Goal: Information Seeking & Learning: Learn about a topic

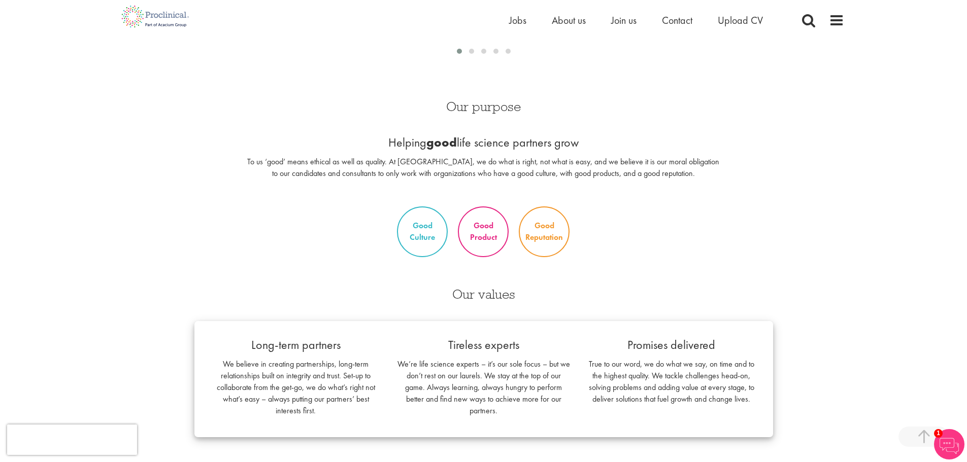
scroll to position [660, 0]
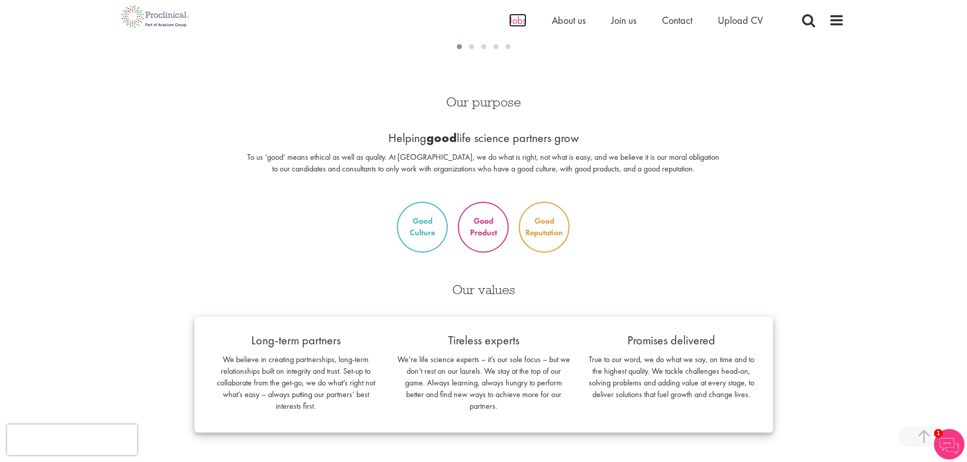
click at [512, 26] on span "Jobs" at bounding box center [517, 20] width 17 height 13
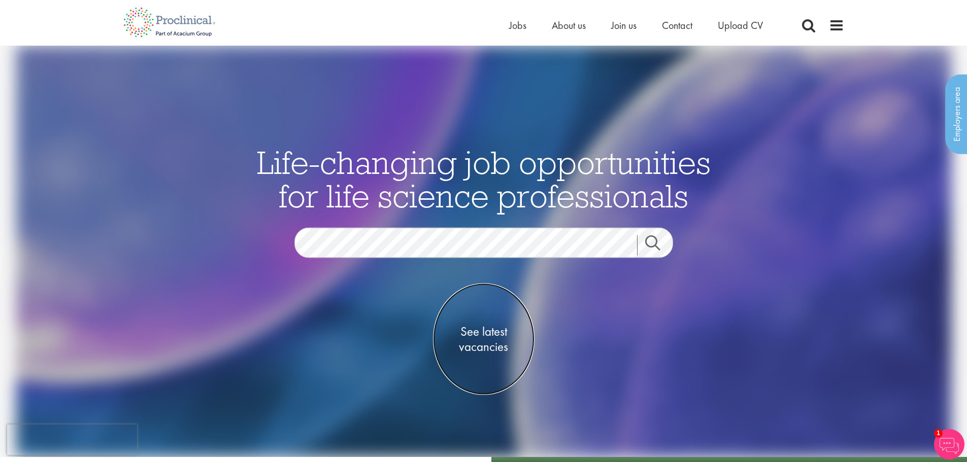
click at [479, 330] on span "See latest vacancies" at bounding box center [484, 339] width 102 height 30
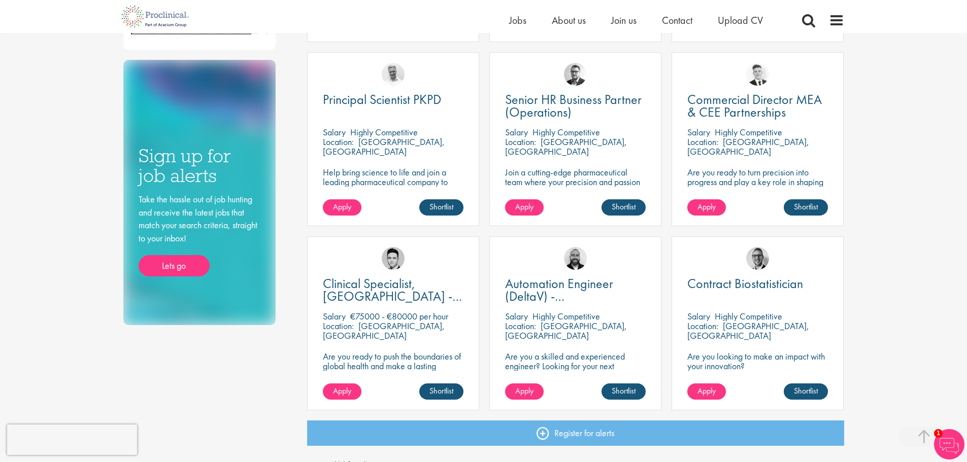
scroll to position [609, 0]
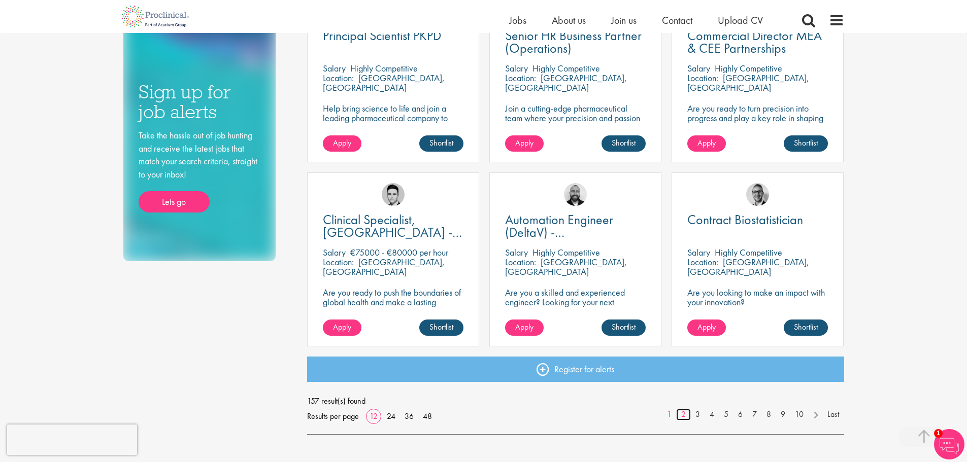
click at [683, 413] on link "2" at bounding box center [683, 415] width 15 height 12
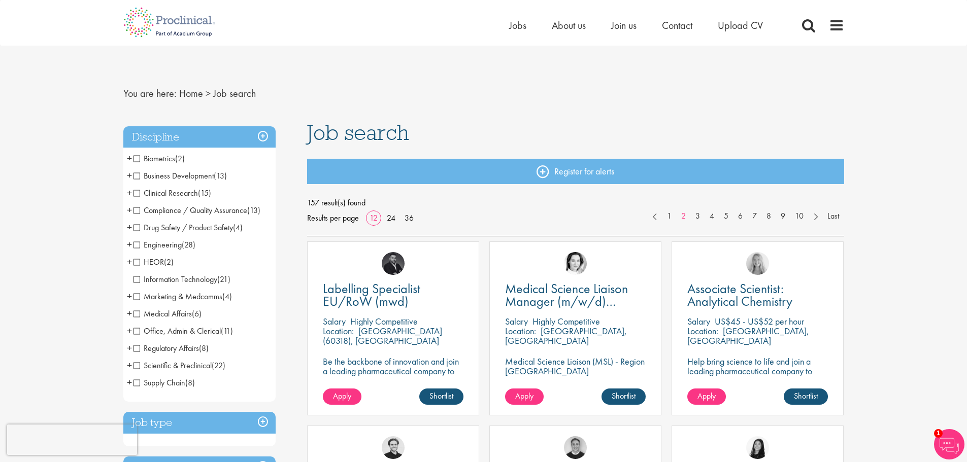
click at [137, 280] on span "Information Technology" at bounding box center [175, 279] width 84 height 11
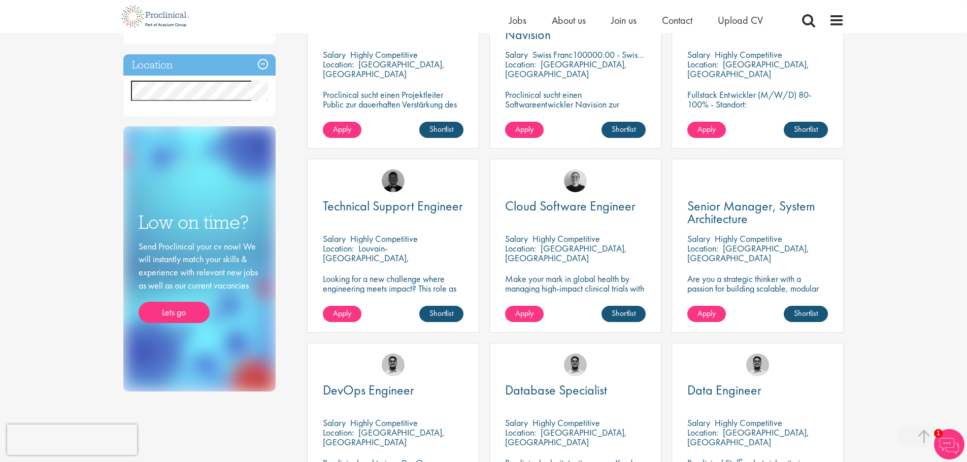
scroll to position [406, 0]
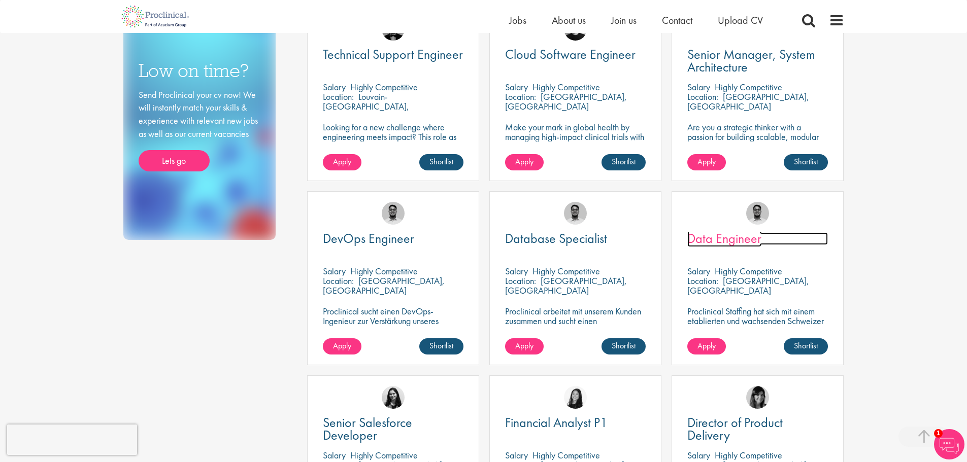
click at [704, 243] on span "Data Engineer" at bounding box center [724, 238] width 74 height 17
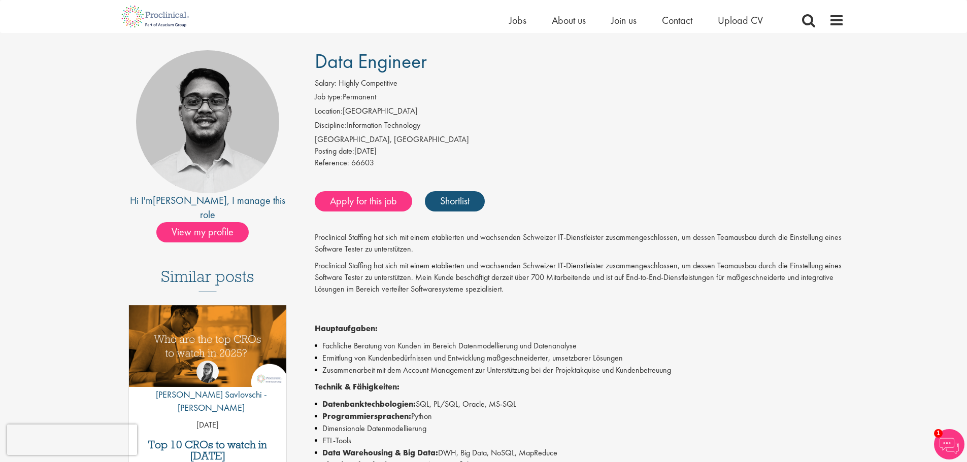
scroll to position [51, 0]
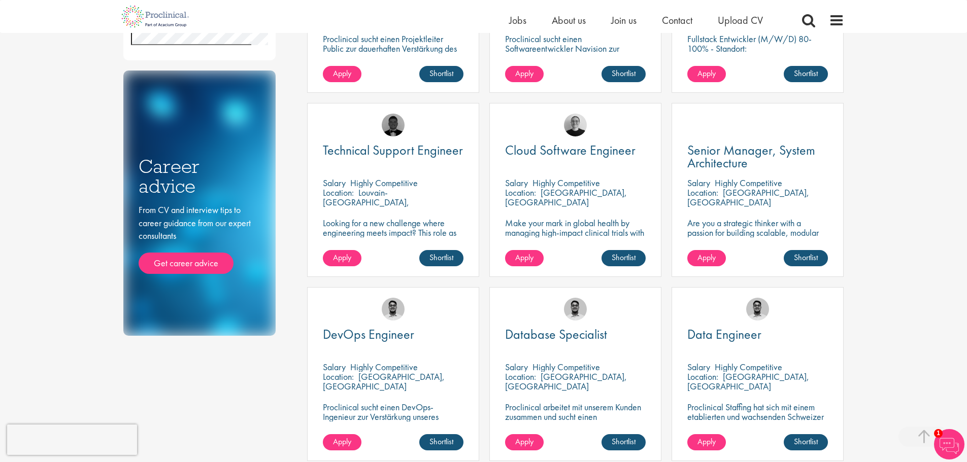
scroll to position [305, 0]
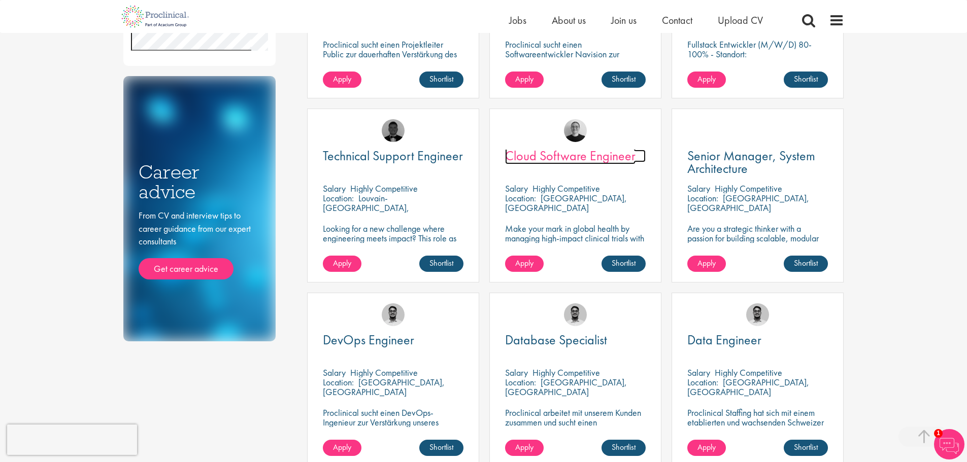
click at [554, 157] on span "Cloud Software Engineer" at bounding box center [570, 155] width 130 height 17
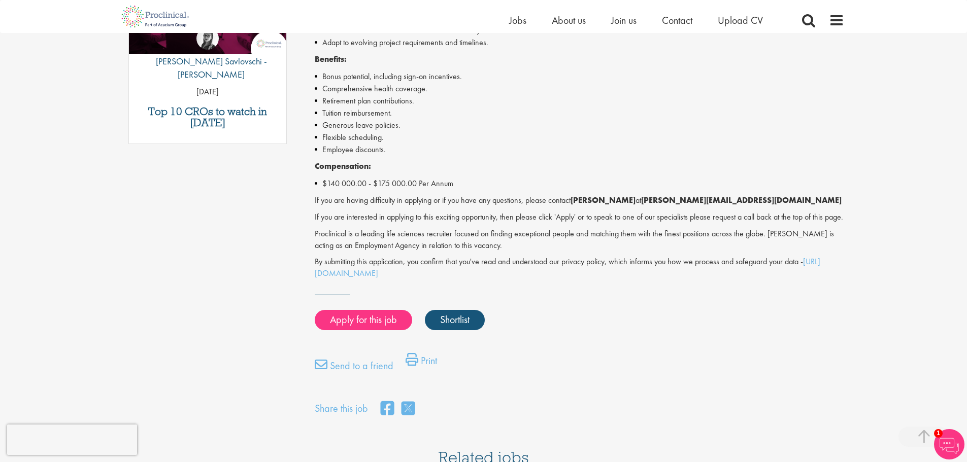
scroll to position [355, 0]
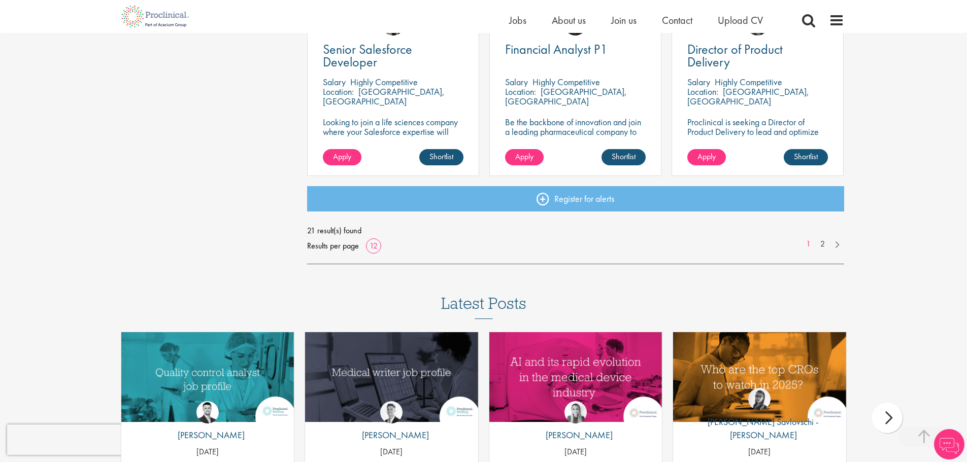
scroll to position [761, 0]
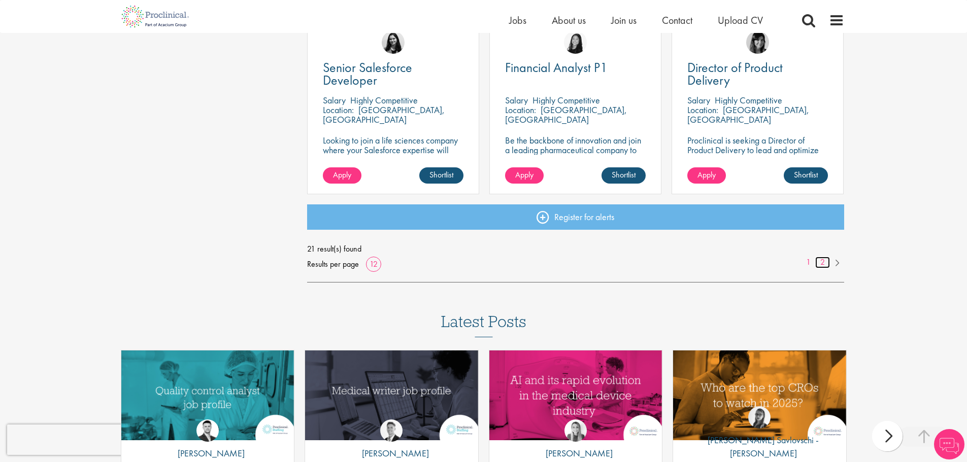
click at [825, 263] on link "2" at bounding box center [822, 263] width 15 height 12
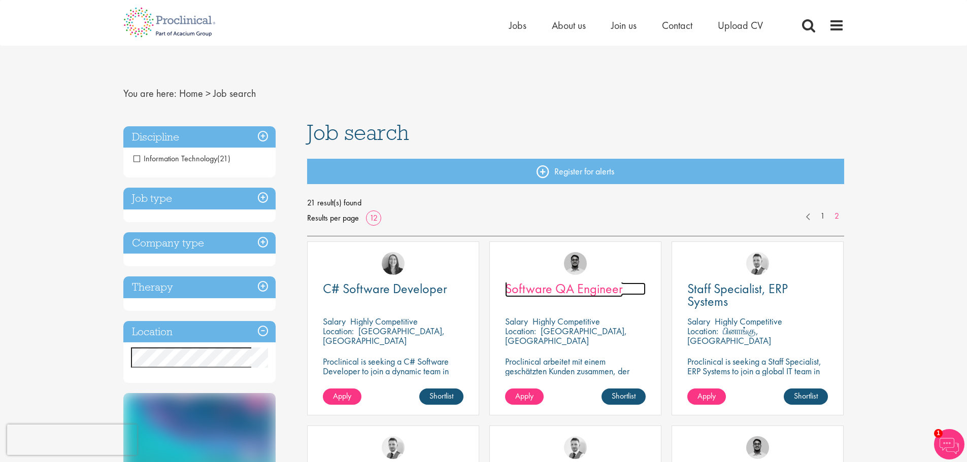
click at [546, 291] on span "Software QA Engineer" at bounding box center [564, 288] width 118 height 17
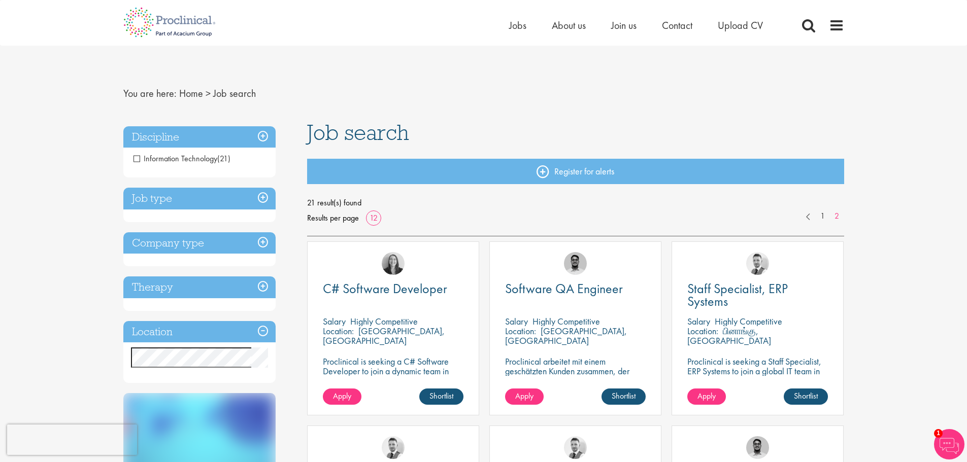
click at [259, 200] on h3 "Job type" at bounding box center [199, 199] width 152 height 22
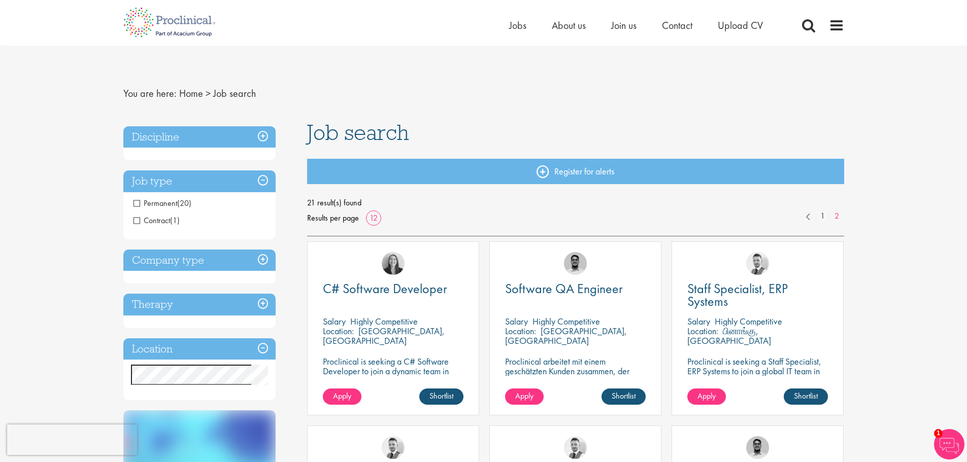
click at [233, 183] on h3 "Job type" at bounding box center [199, 182] width 152 height 22
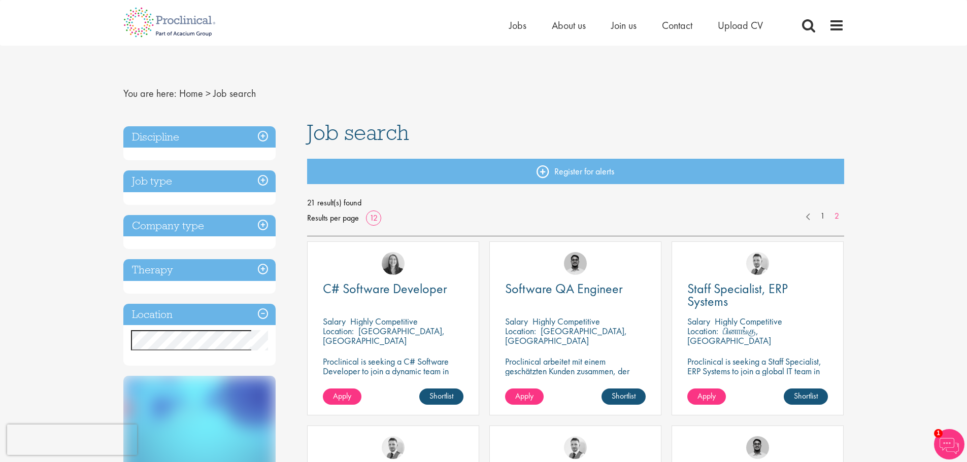
click at [249, 137] on h3 "Discipline" at bounding box center [199, 137] width 152 height 22
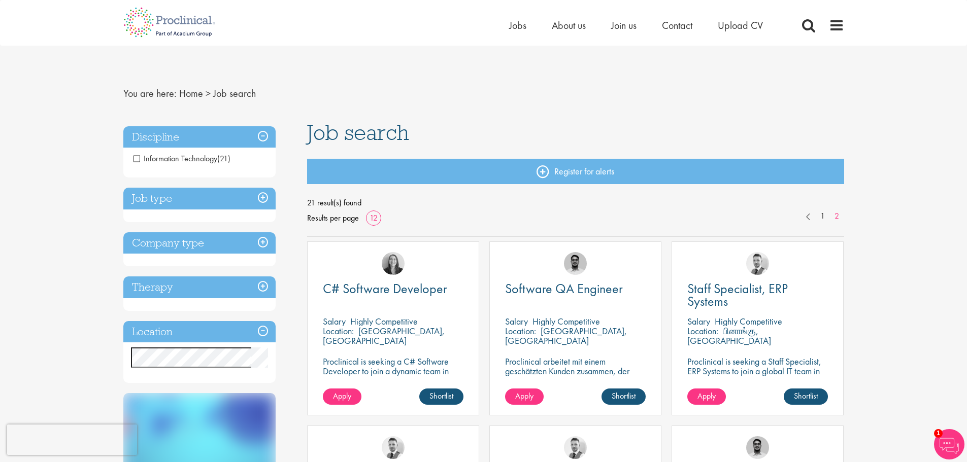
click at [136, 156] on span "Information Technology" at bounding box center [175, 158] width 84 height 11
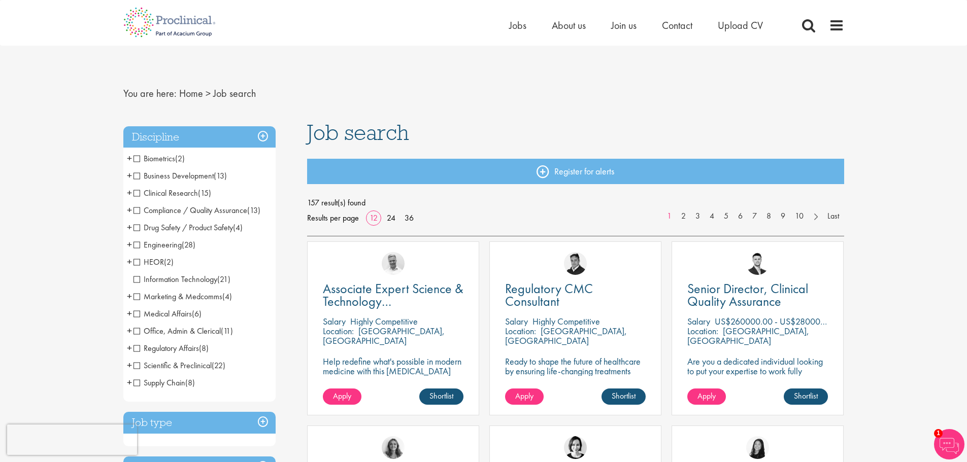
click at [171, 246] on span "Engineering" at bounding box center [157, 245] width 48 height 11
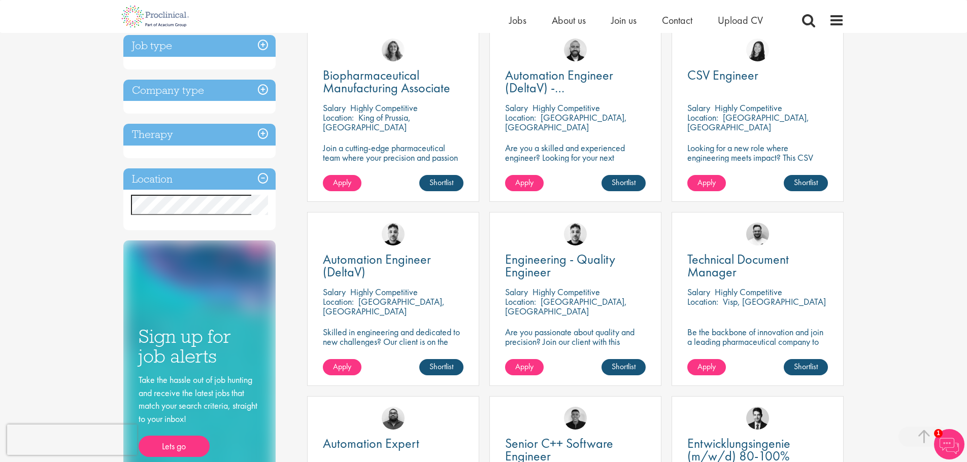
scroll to position [203, 0]
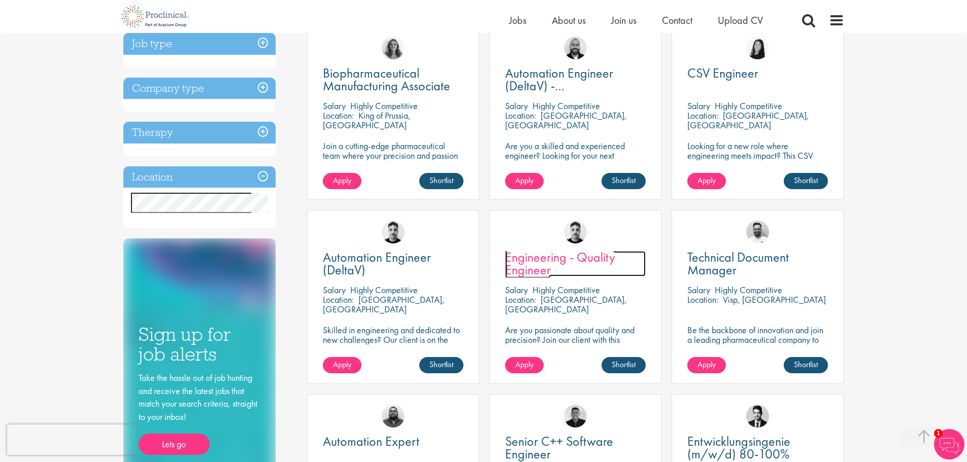
click at [534, 258] on span "Engineering - Quality Engineer" at bounding box center [560, 264] width 110 height 30
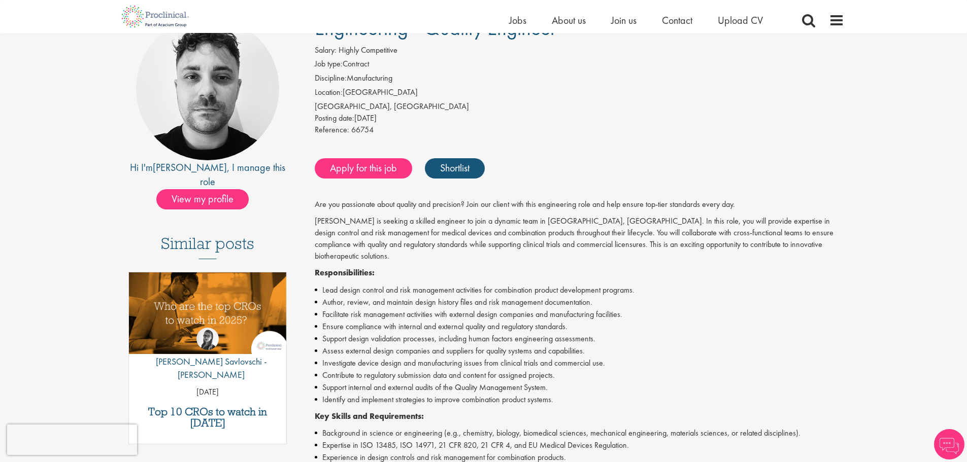
scroll to position [102, 0]
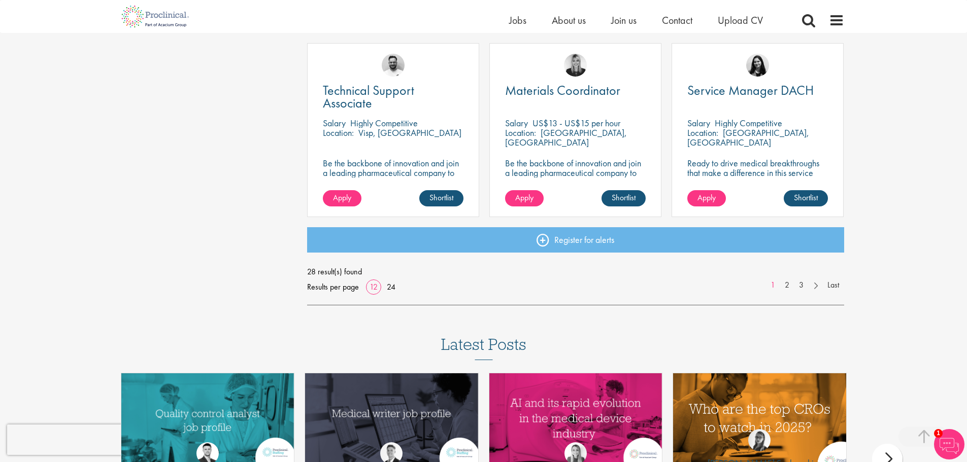
scroll to position [761, 0]
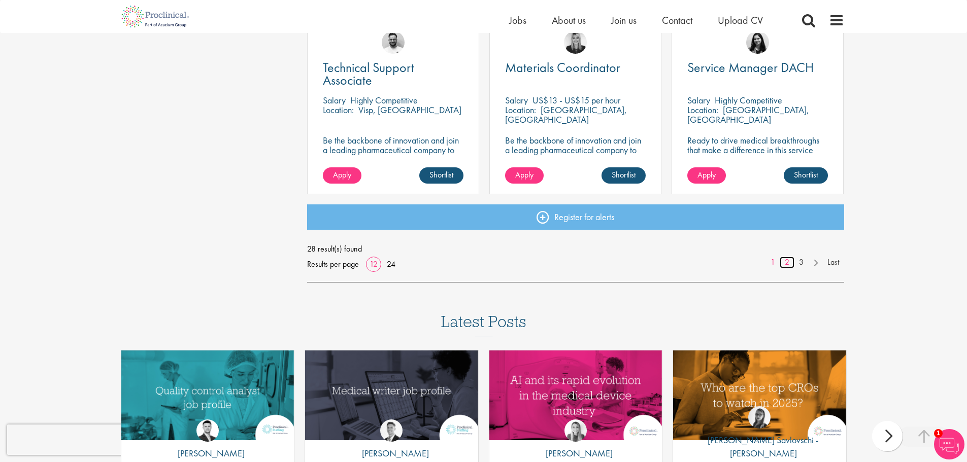
click at [788, 260] on link "2" at bounding box center [787, 263] width 15 height 12
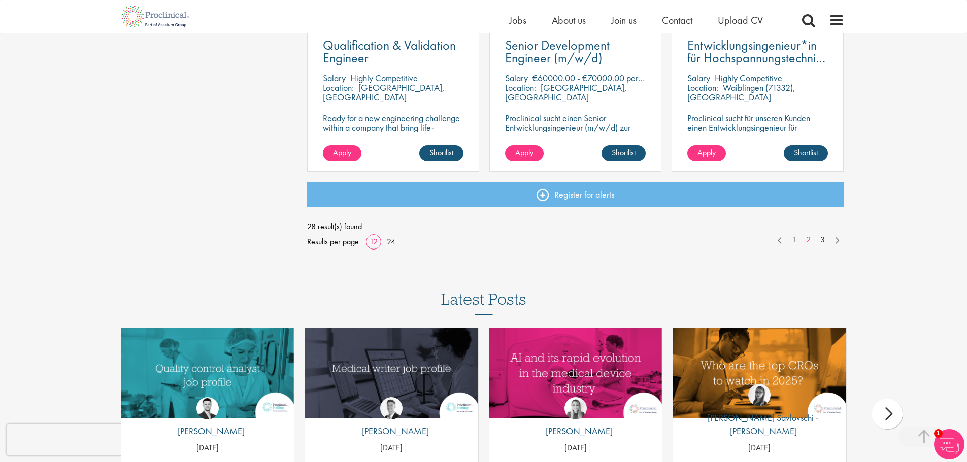
scroll to position [812, 0]
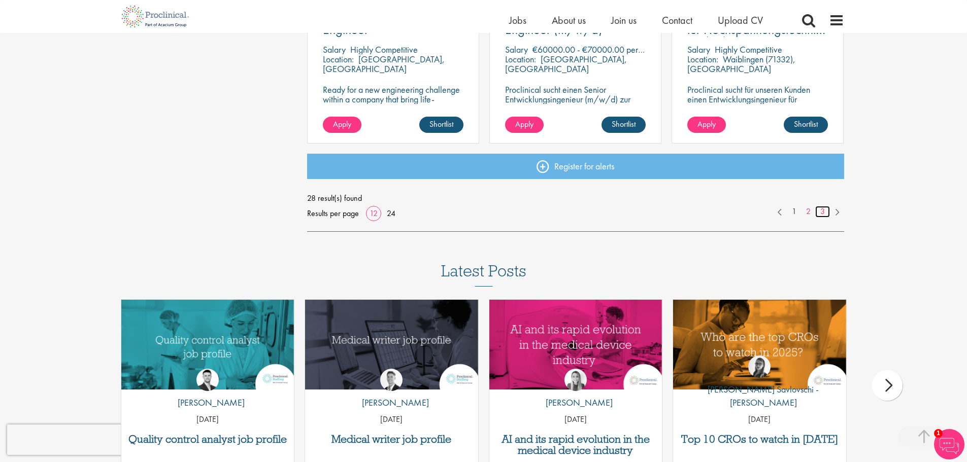
click at [822, 210] on link "3" at bounding box center [822, 212] width 15 height 12
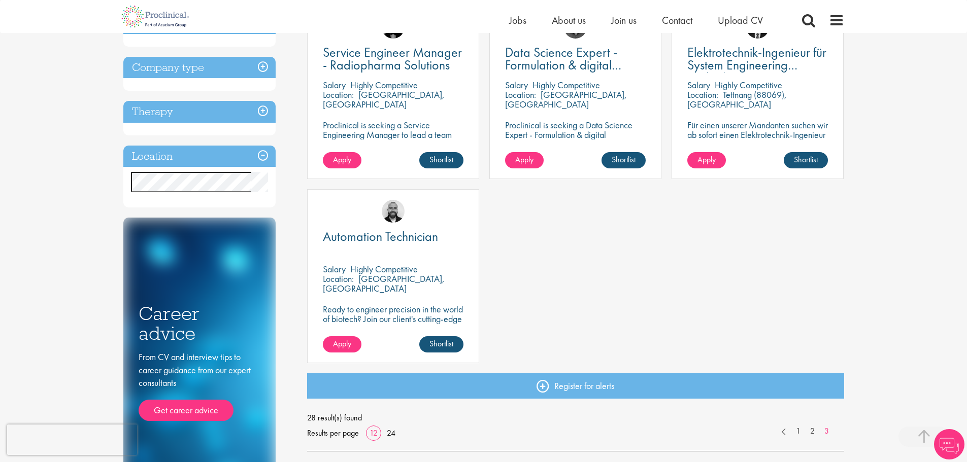
scroll to position [254, 0]
